Goal: Information Seeking & Learning: Understand process/instructions

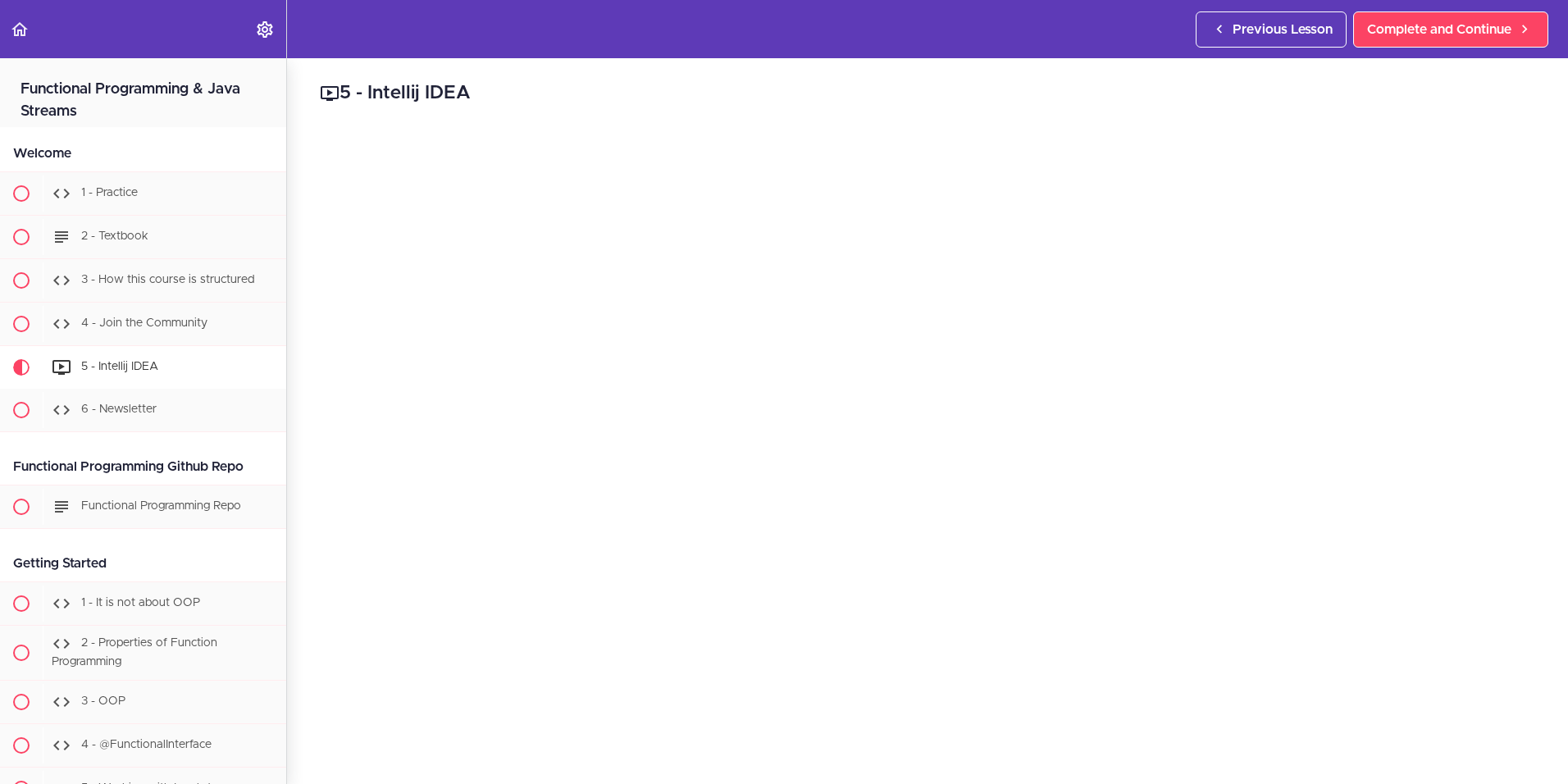
scroll to position [284, 0]
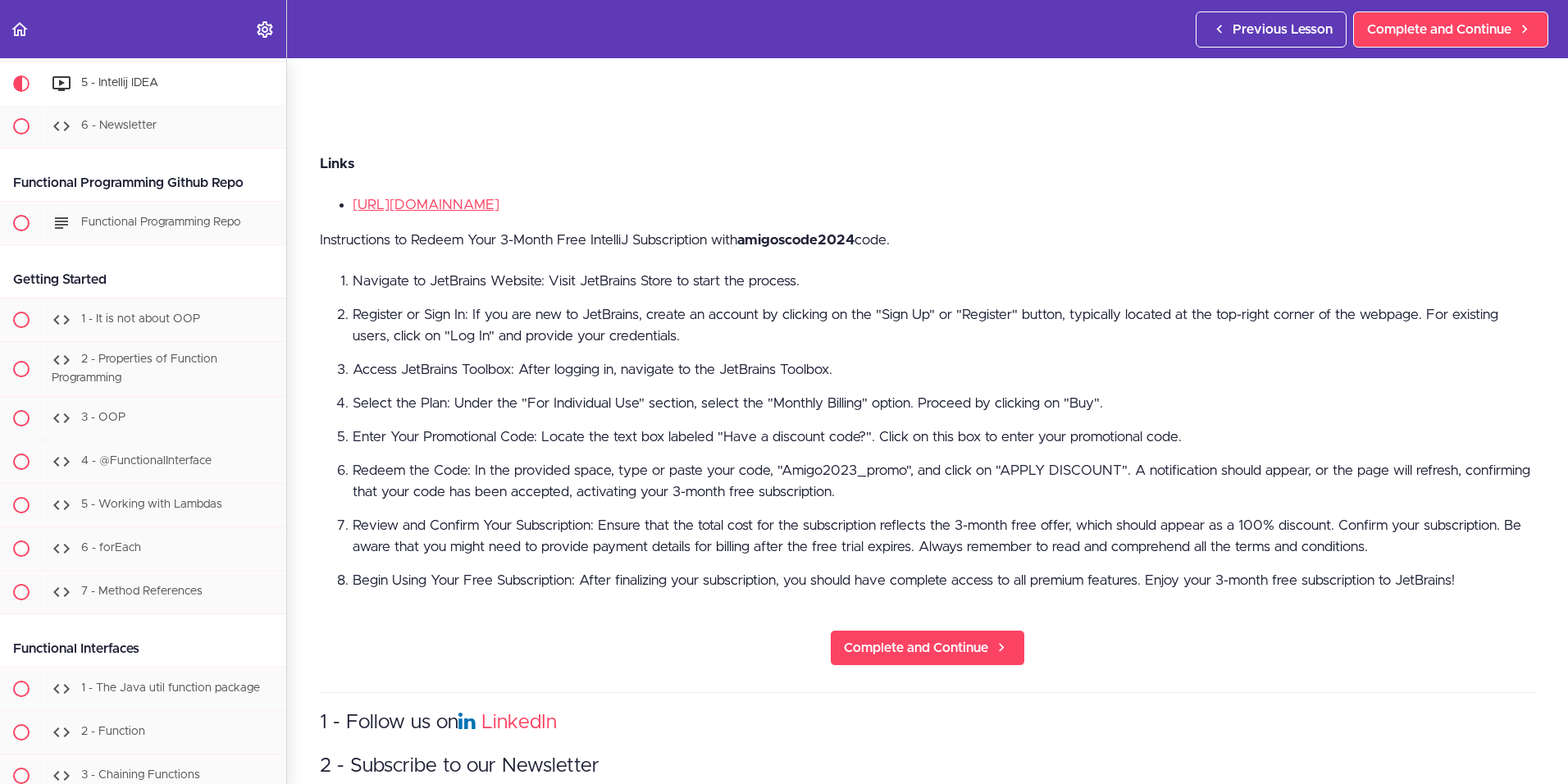
click at [806, 233] on strong "amigoscode2024" at bounding box center [796, 240] width 117 height 14
copy strong "amigoscode2024"
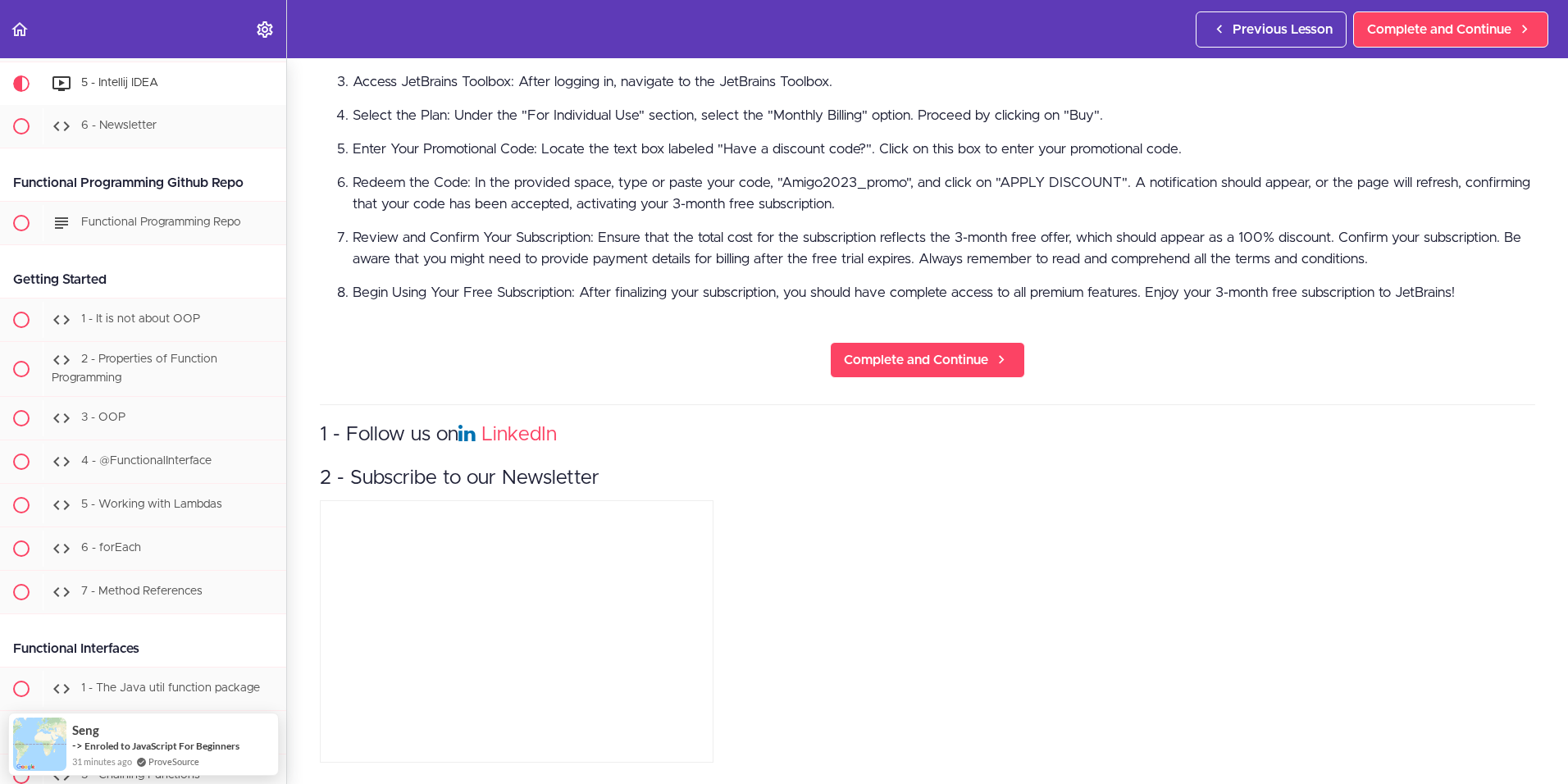
scroll to position [785, 0]
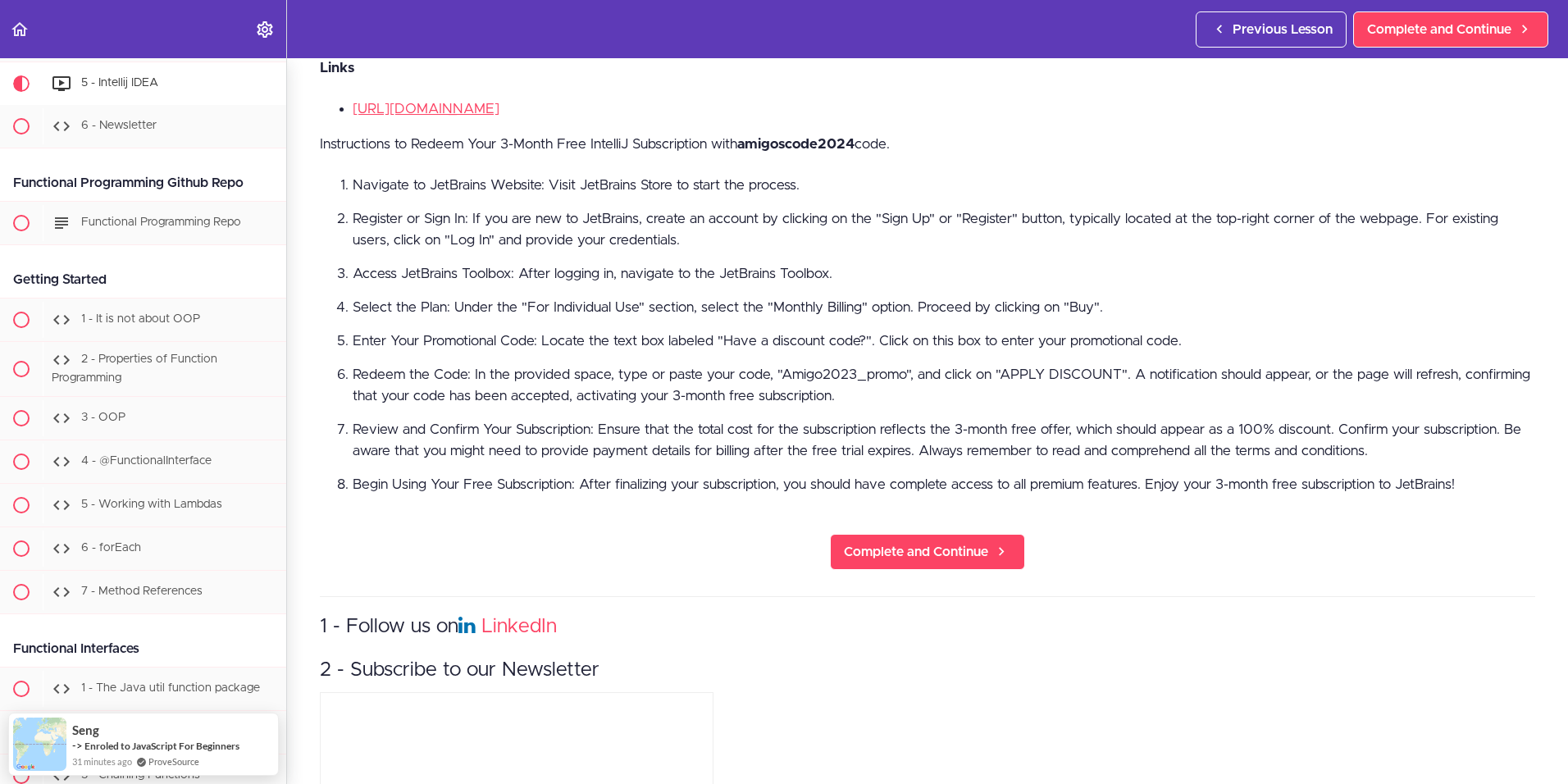
click at [806, 137] on strong "amigoscode2024" at bounding box center [796, 144] width 117 height 14
copy strong "amigoscode2024"
